Goal: Information Seeking & Learning: Stay updated

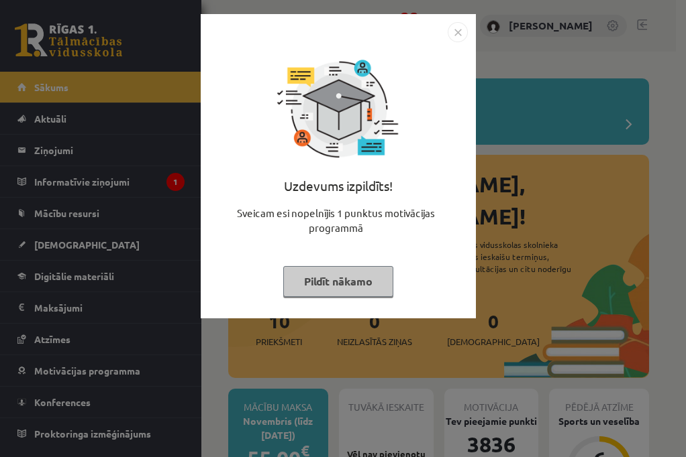
click at [455, 30] on img "Close" at bounding box center [457, 32] width 20 height 20
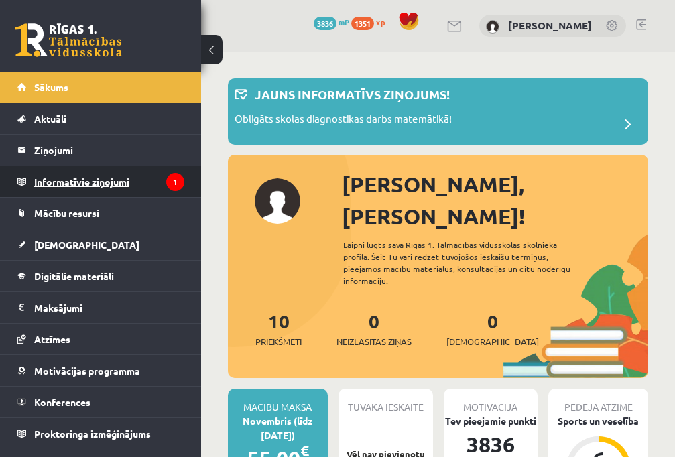
click at [89, 175] on legend "Informatīvie ziņojumi 1" at bounding box center [109, 181] width 150 height 31
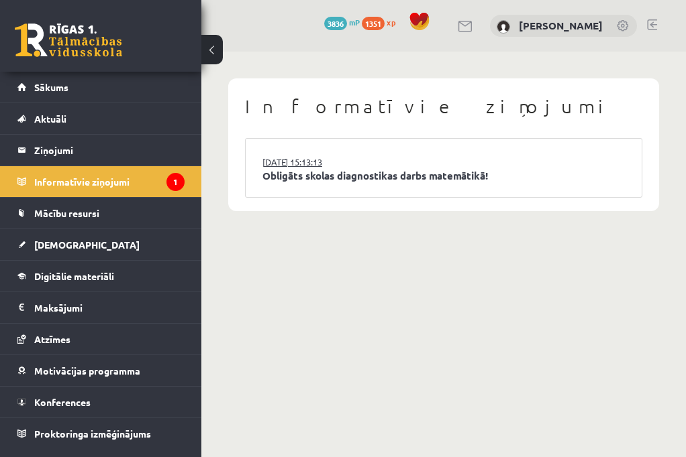
click at [320, 166] on link "14.10.2025 15:13:13" at bounding box center [312, 162] width 101 height 13
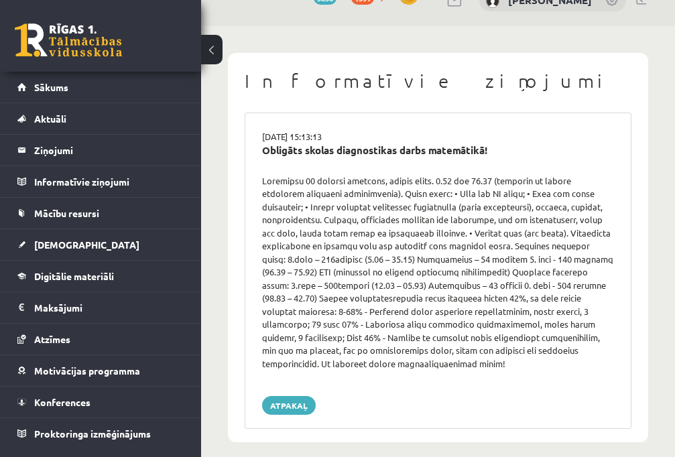
scroll to position [38, 0]
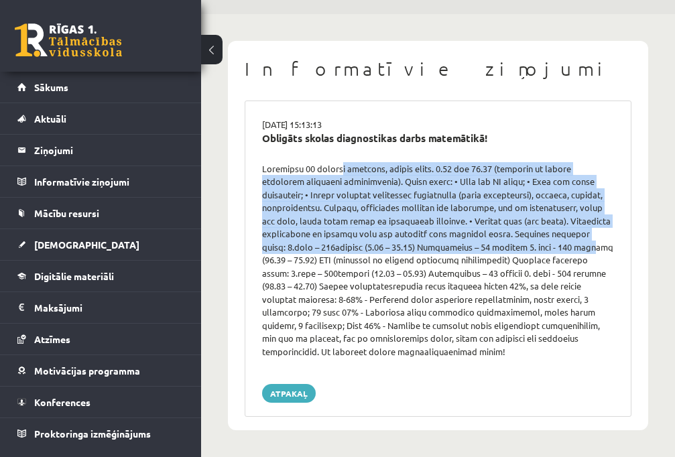
drag, startPoint x: 404, startPoint y: 164, endPoint x: 239, endPoint y: 119, distance: 170.8
click at [445, 236] on div at bounding box center [438, 260] width 372 height 197
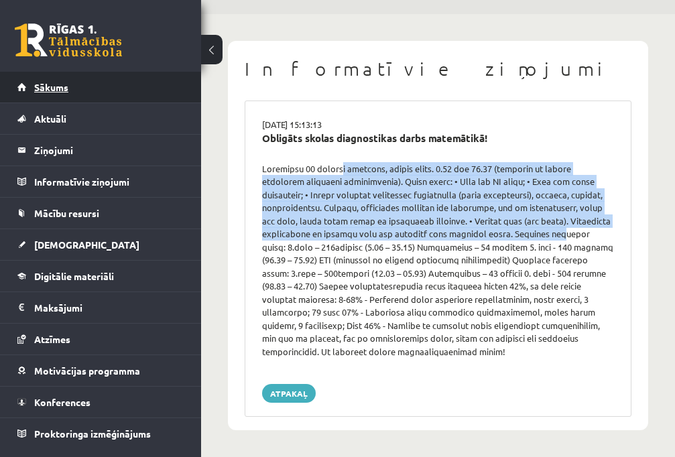
click at [101, 78] on link "Sākums" at bounding box center [100, 87] width 167 height 31
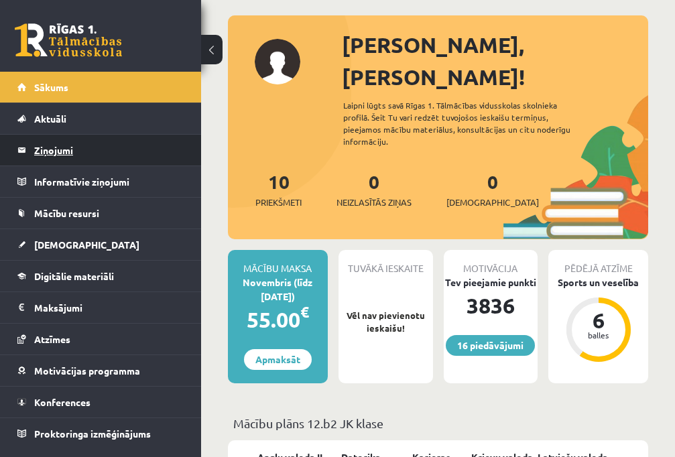
scroll to position [67, 0]
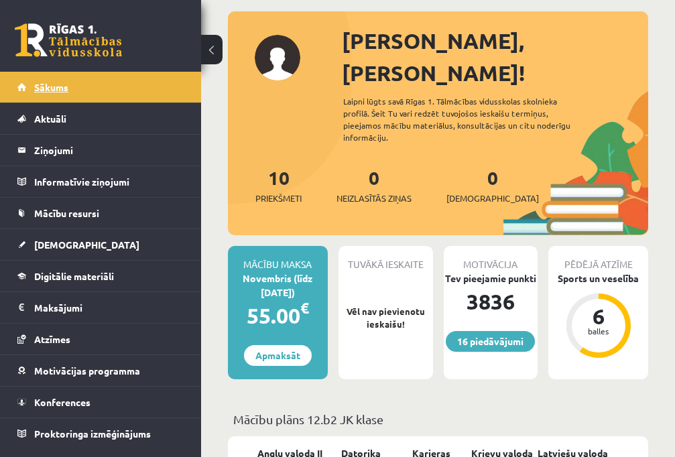
click at [85, 87] on link "Sākums" at bounding box center [100, 87] width 167 height 31
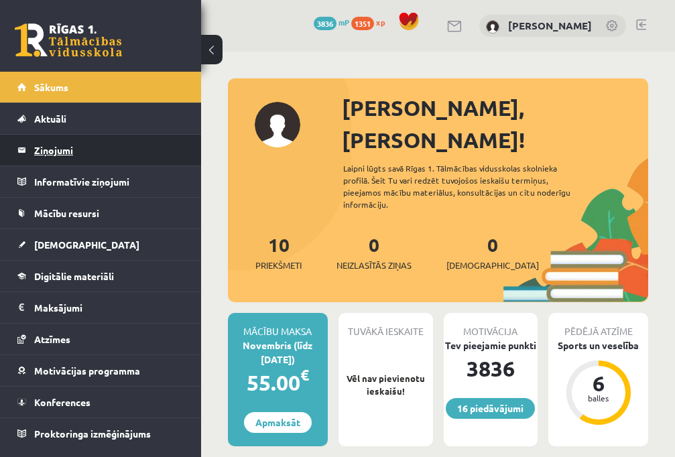
click at [69, 139] on legend "Ziņojumi 0" at bounding box center [109, 150] width 150 height 31
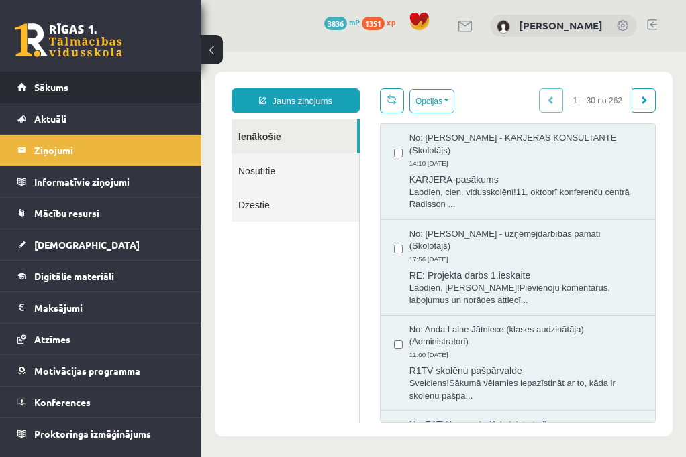
click at [101, 81] on link "Sākums" at bounding box center [100, 87] width 167 height 31
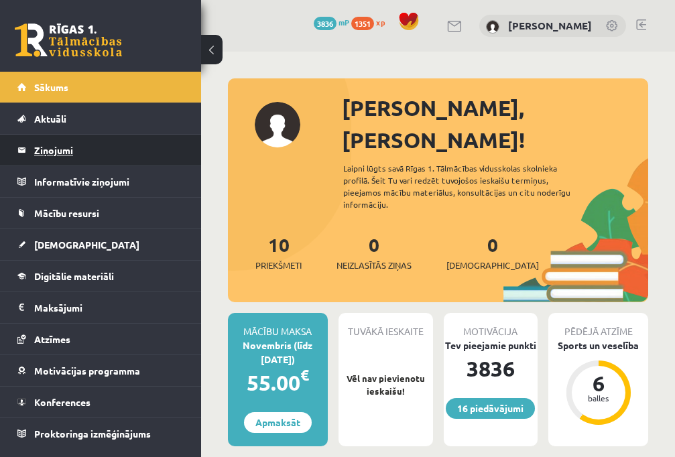
click at [83, 141] on legend "Ziņojumi 0" at bounding box center [109, 150] width 150 height 31
